Goal: Transaction & Acquisition: Purchase product/service

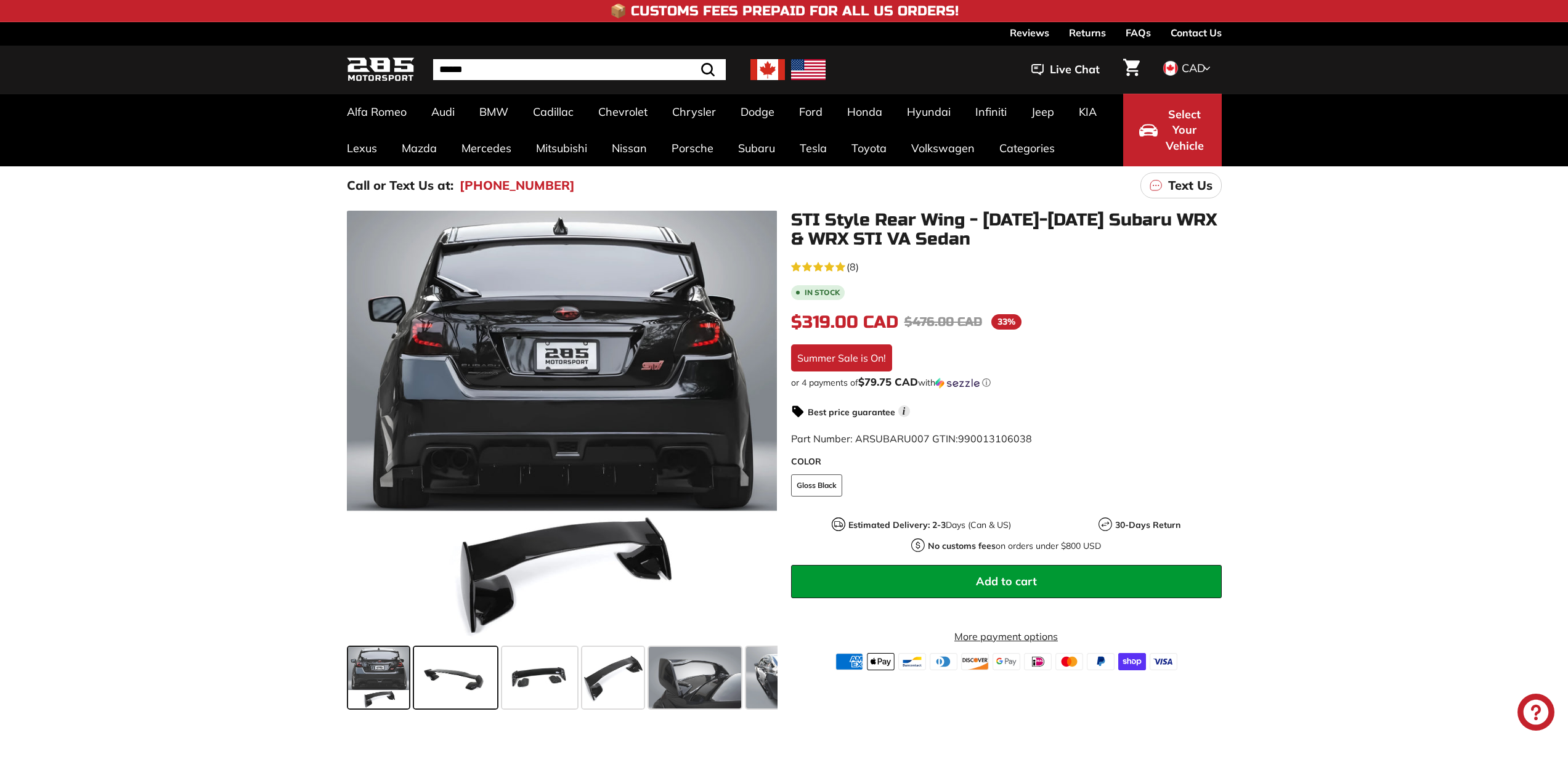
click at [447, 689] on span at bounding box center [456, 677] width 83 height 62
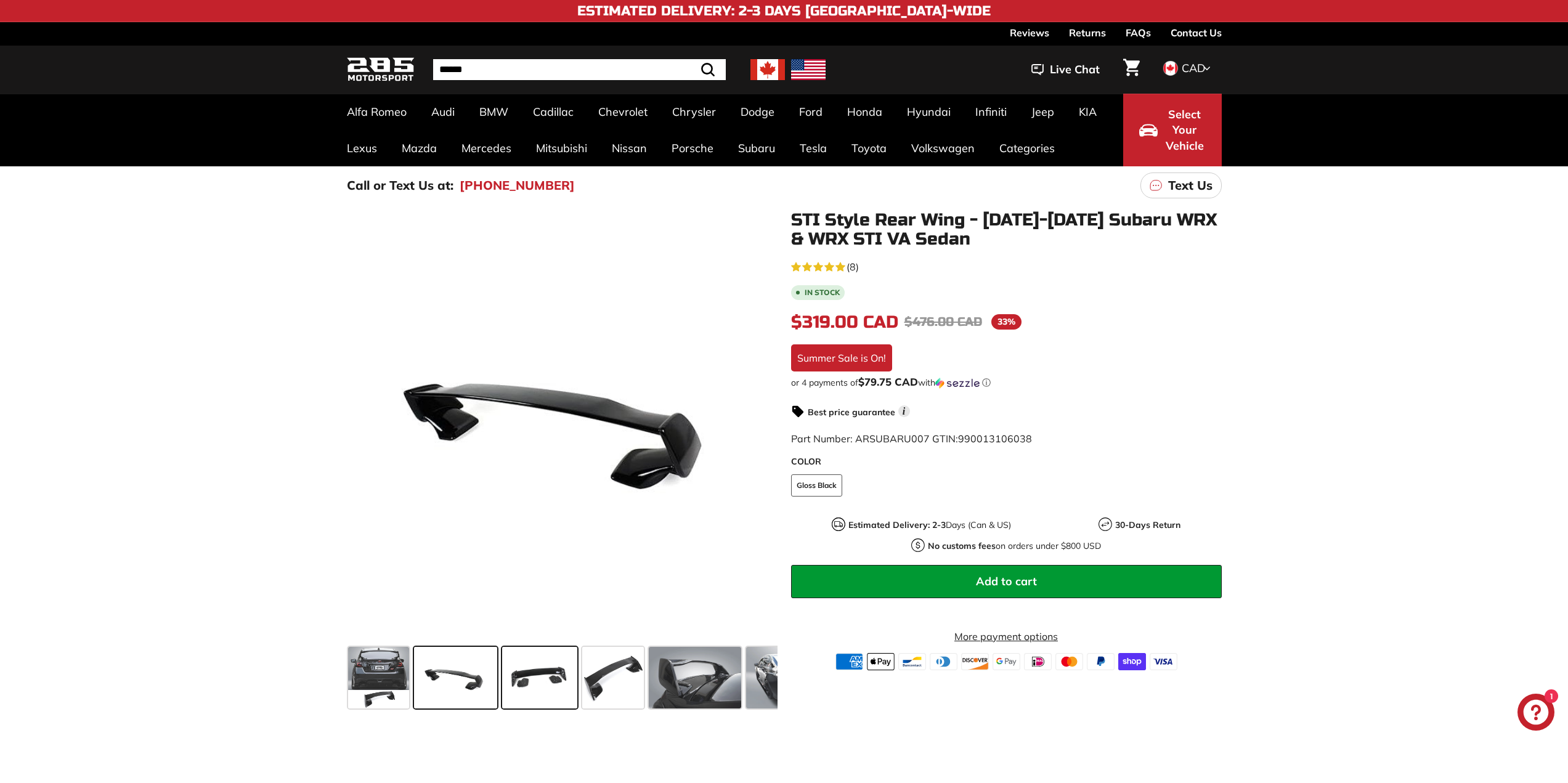
click at [548, 681] on span at bounding box center [540, 677] width 75 height 62
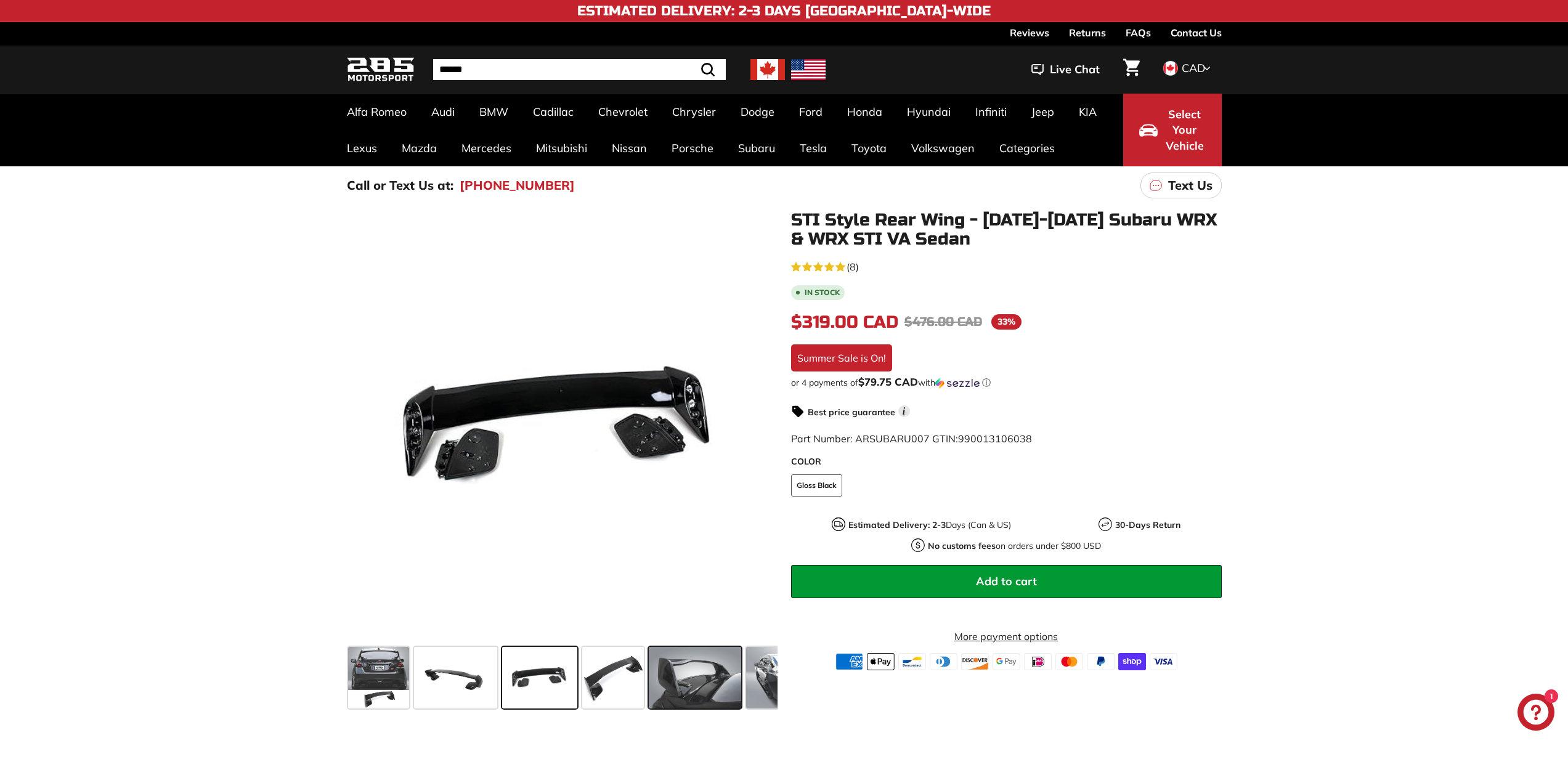
click at [658, 670] on span at bounding box center [695, 677] width 93 height 62
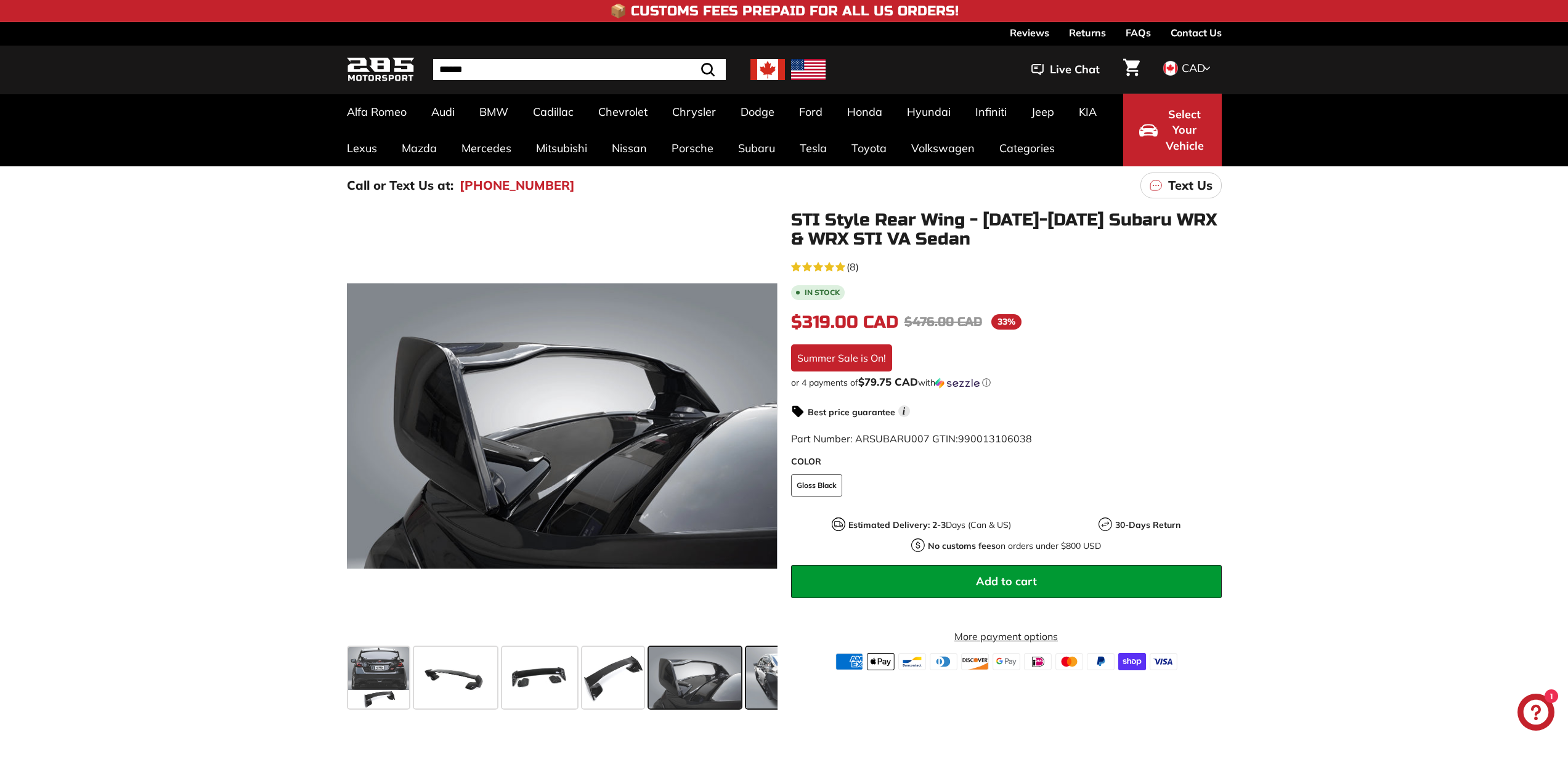
click at [770, 674] on span at bounding box center [793, 677] width 93 height 62
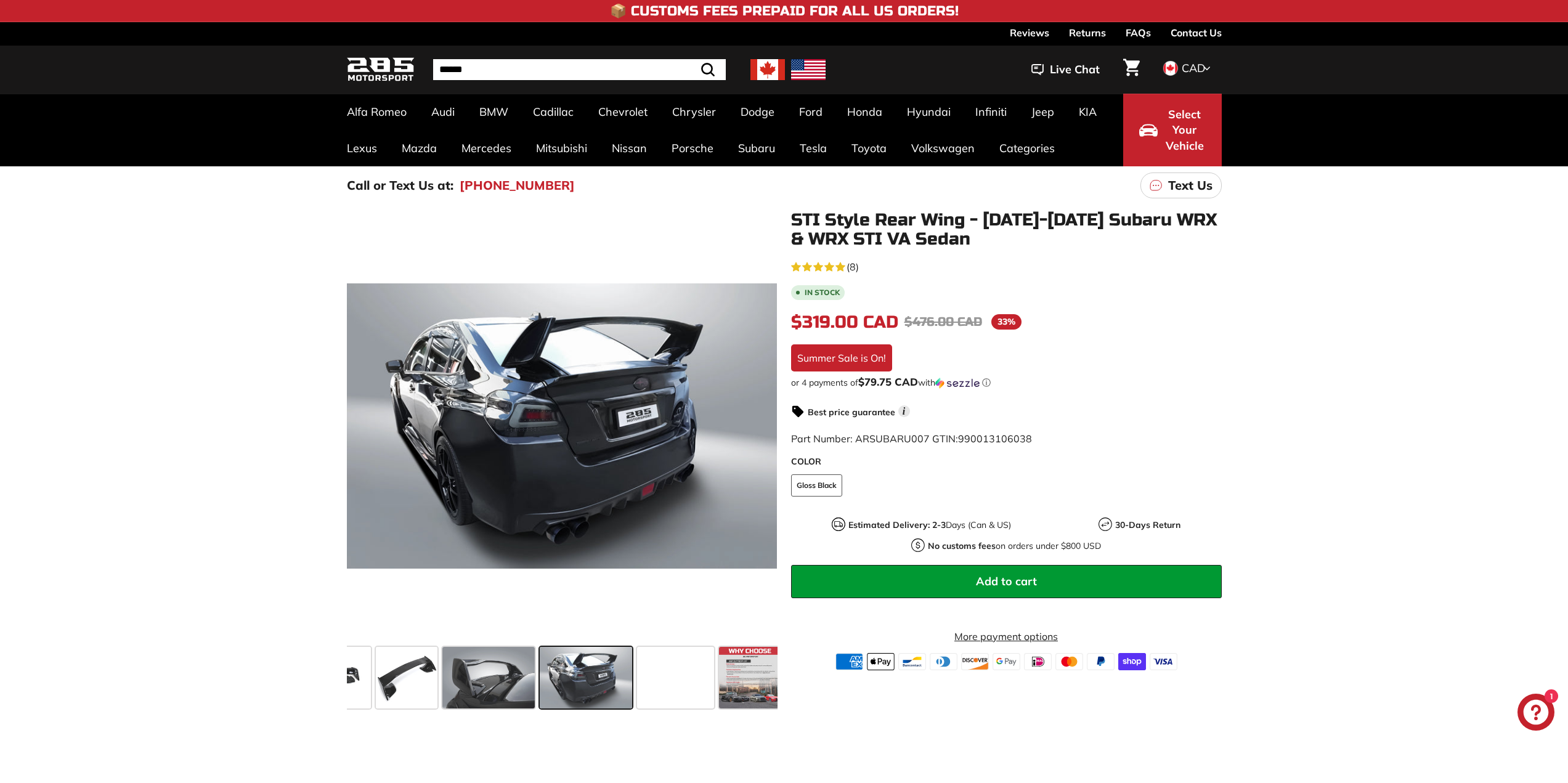
scroll to position [0, 212]
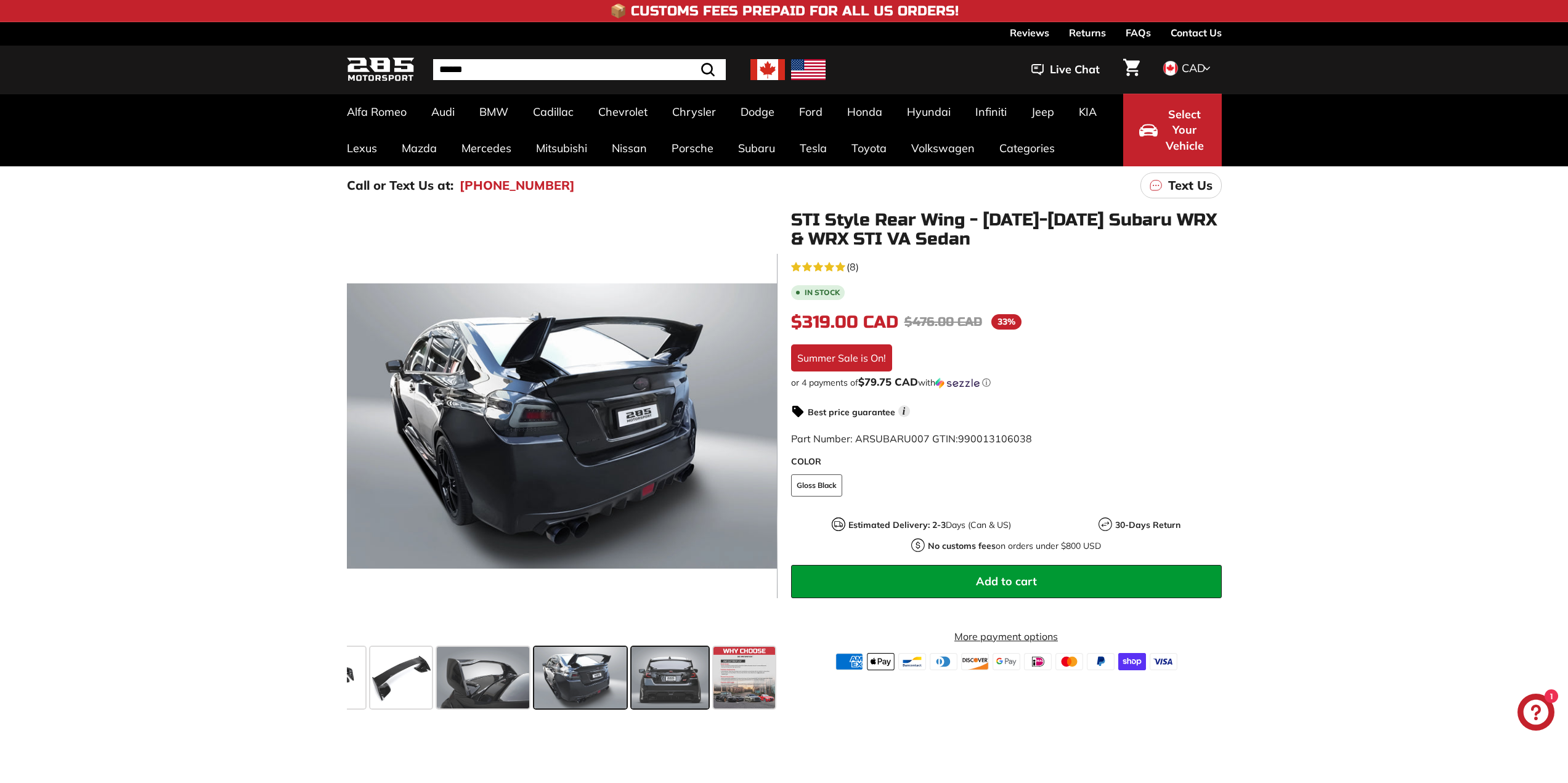
click at [660, 677] on span at bounding box center [670, 677] width 77 height 62
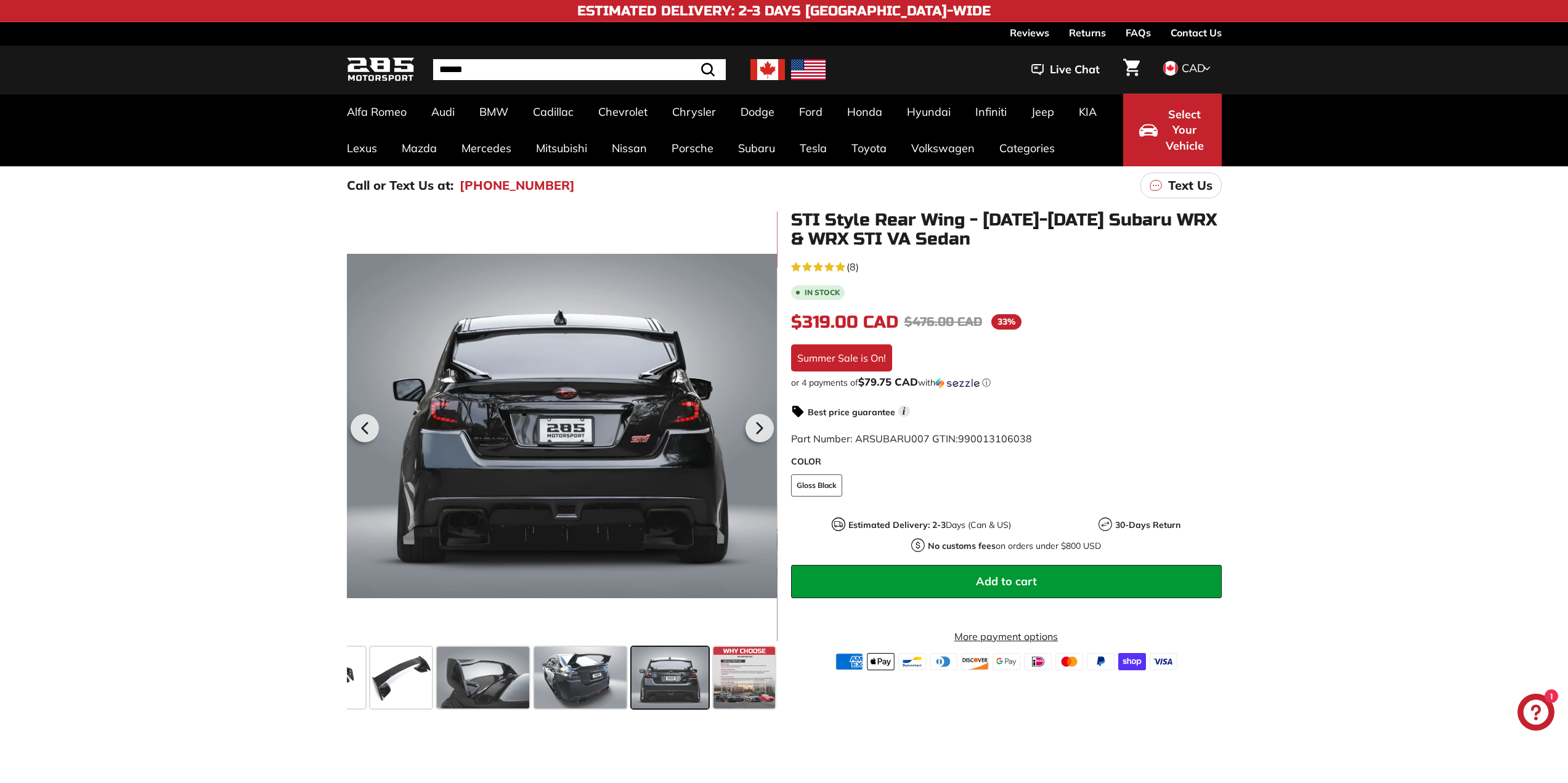
click at [765, 422] on icon at bounding box center [759, 428] width 28 height 28
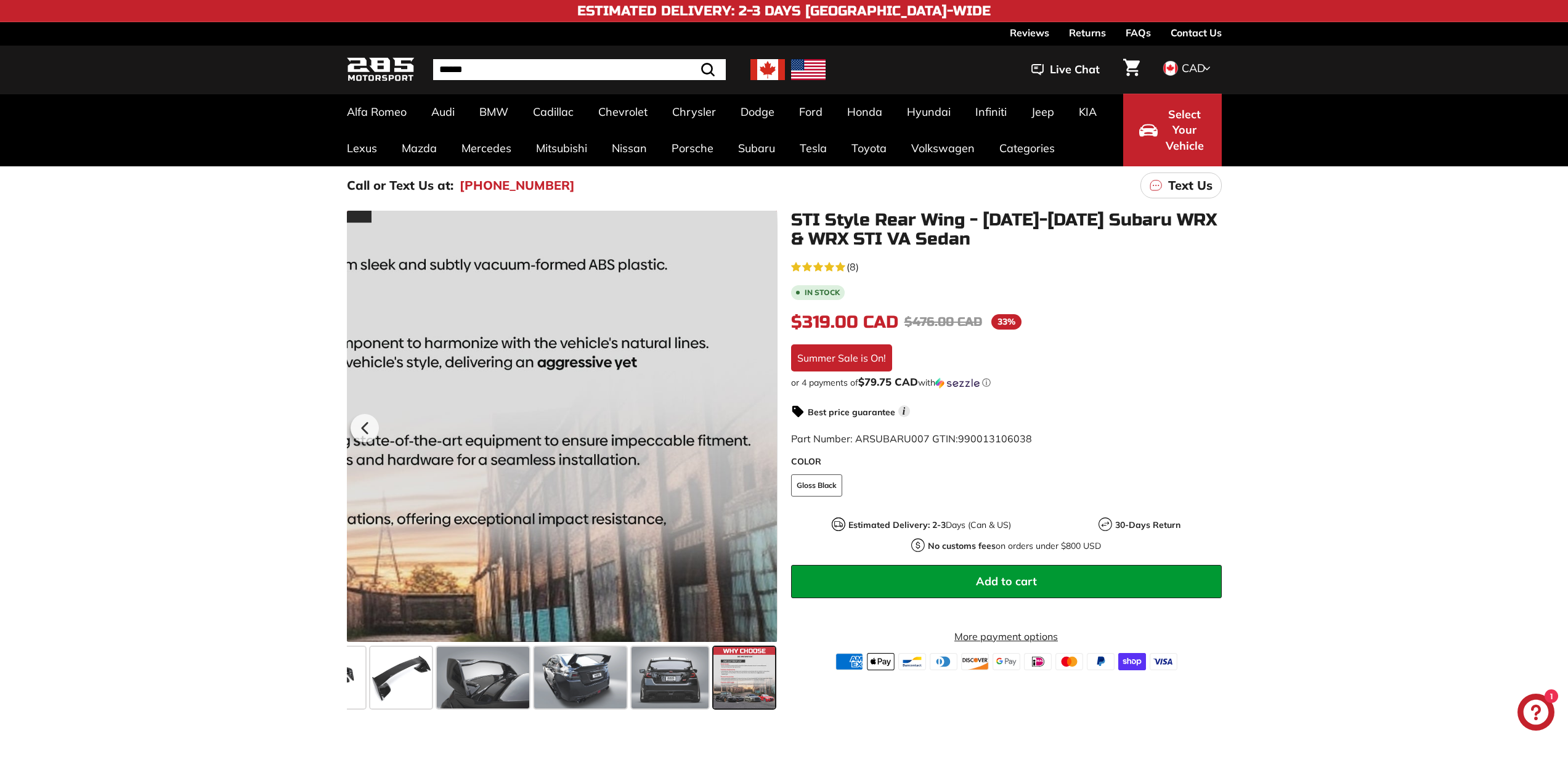
click at [764, 421] on div at bounding box center [562, 425] width 430 height 431
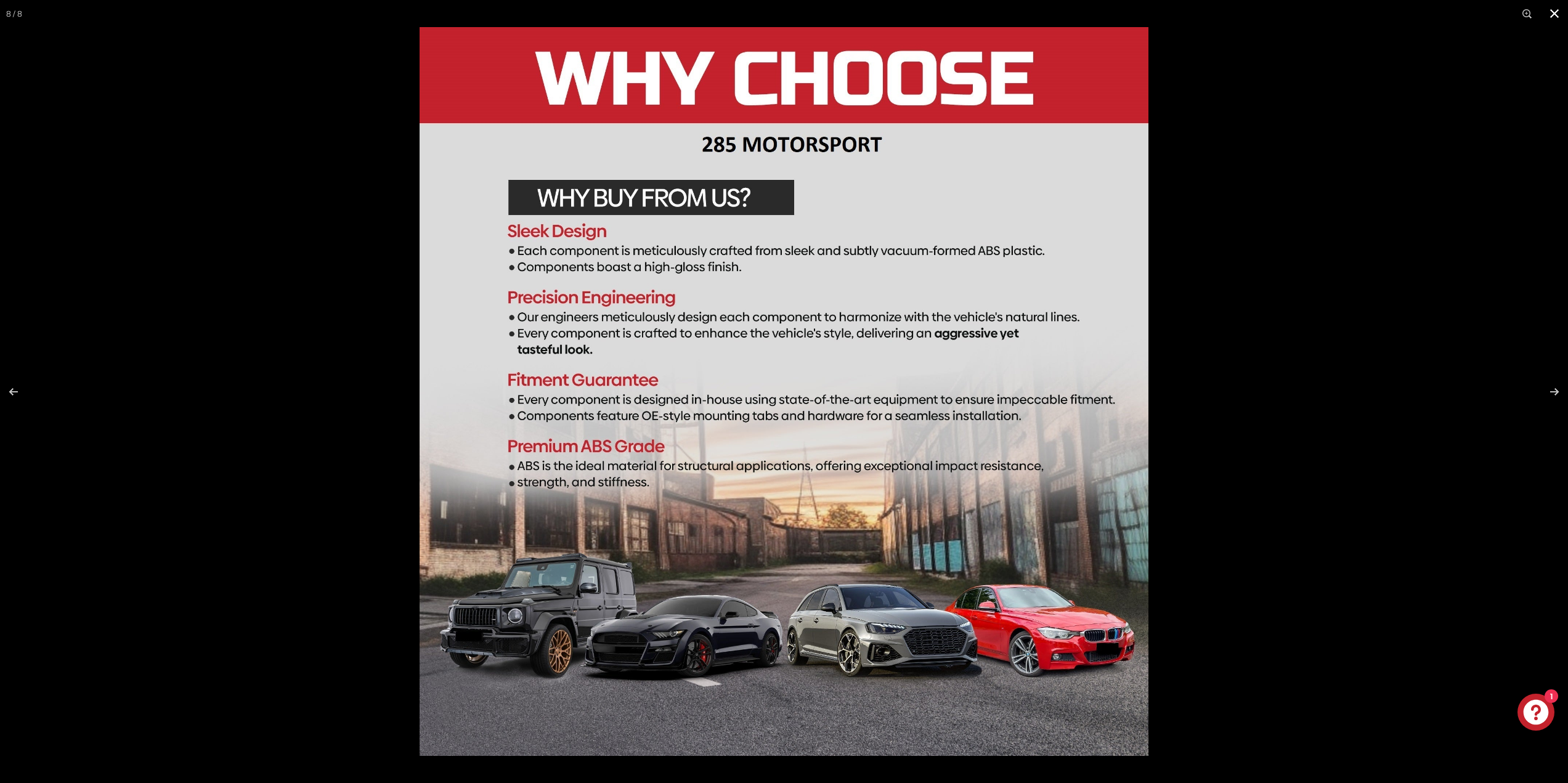
click at [1561, 11] on button at bounding box center [1554, 14] width 27 height 27
